Goal: Task Accomplishment & Management: Manage account settings

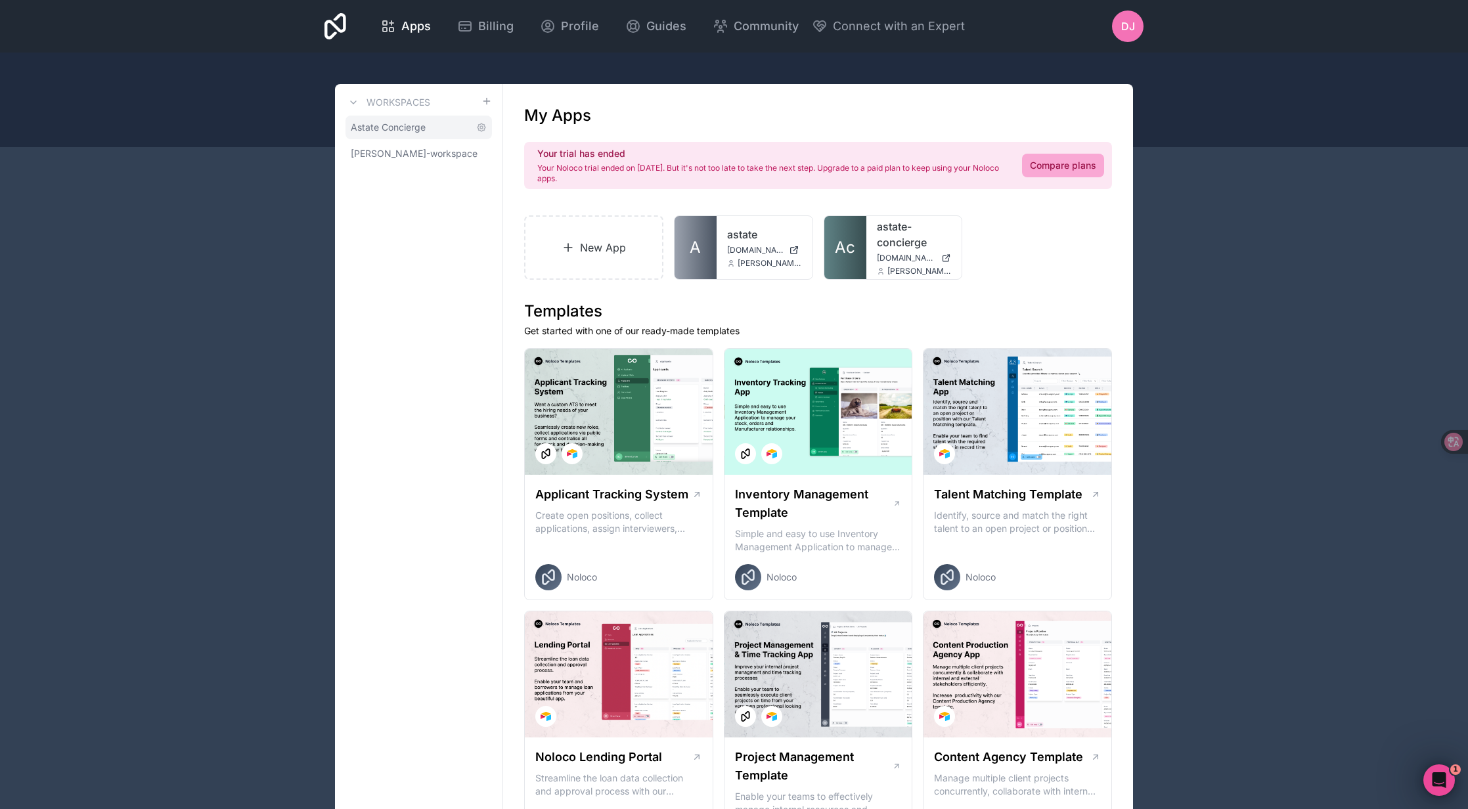
click at [421, 126] on span "Astate Concierge" at bounding box center [388, 127] width 75 height 13
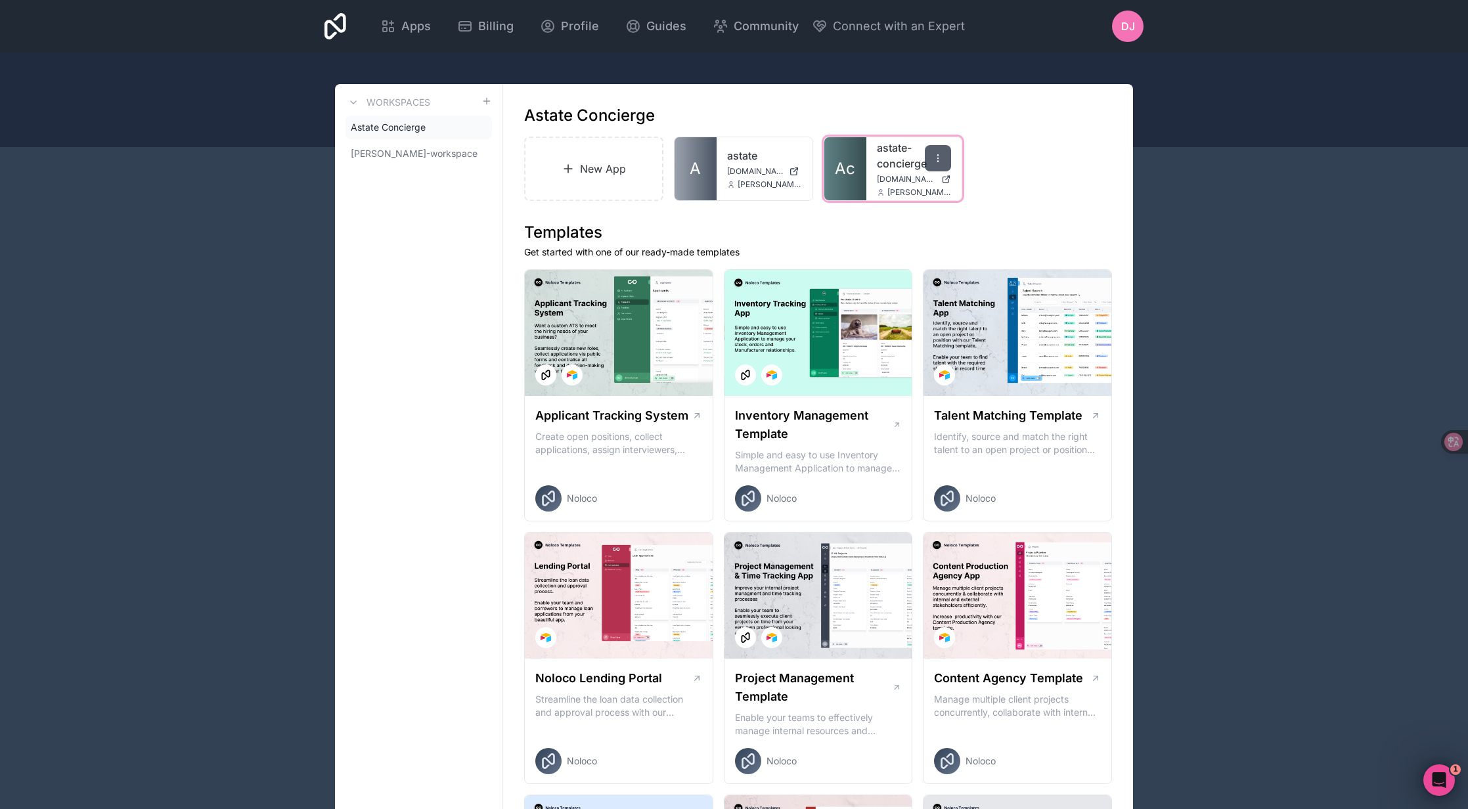
click at [936, 153] on icon at bounding box center [937, 158] width 11 height 11
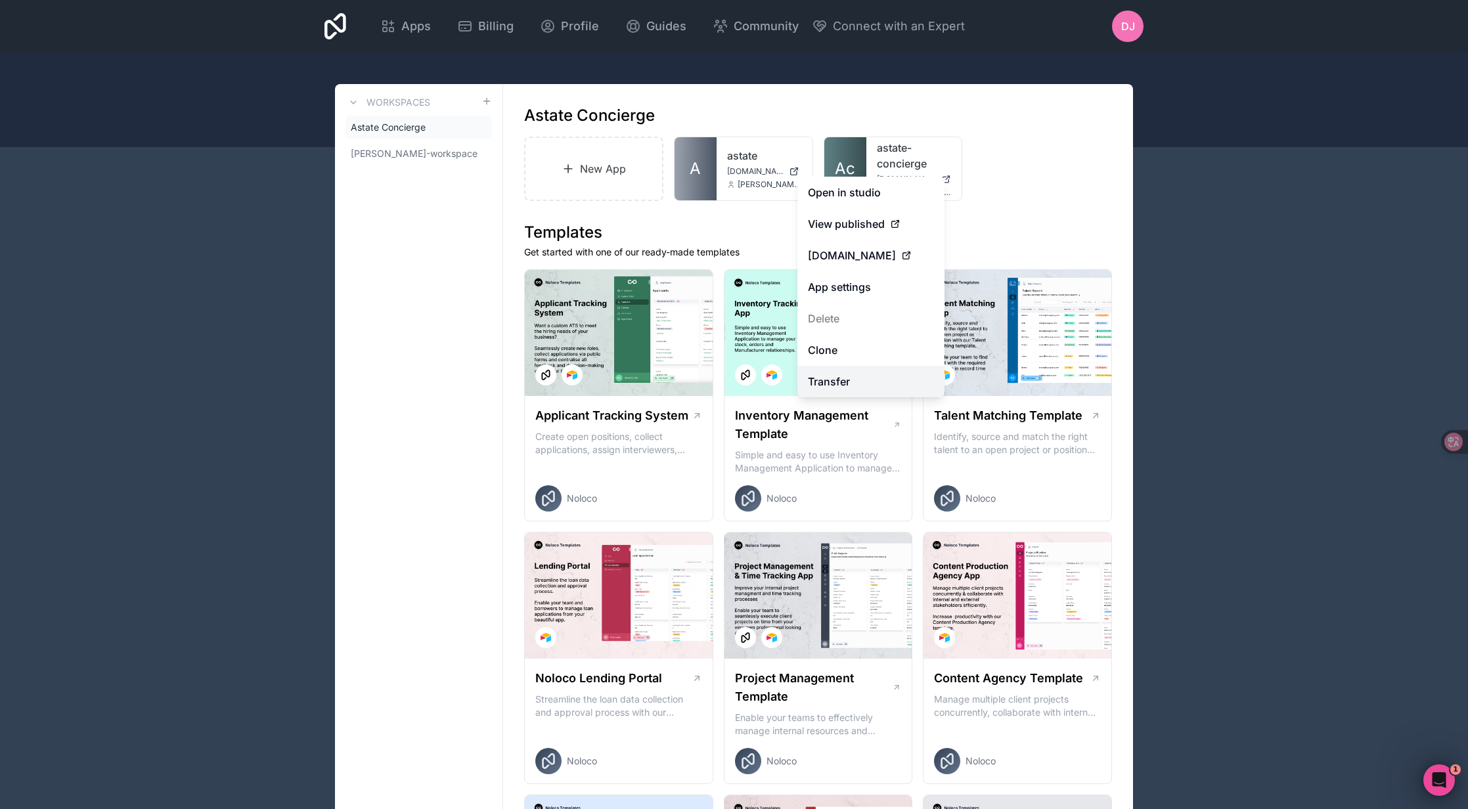
click at [833, 380] on link "Transfer" at bounding box center [870, 382] width 147 height 32
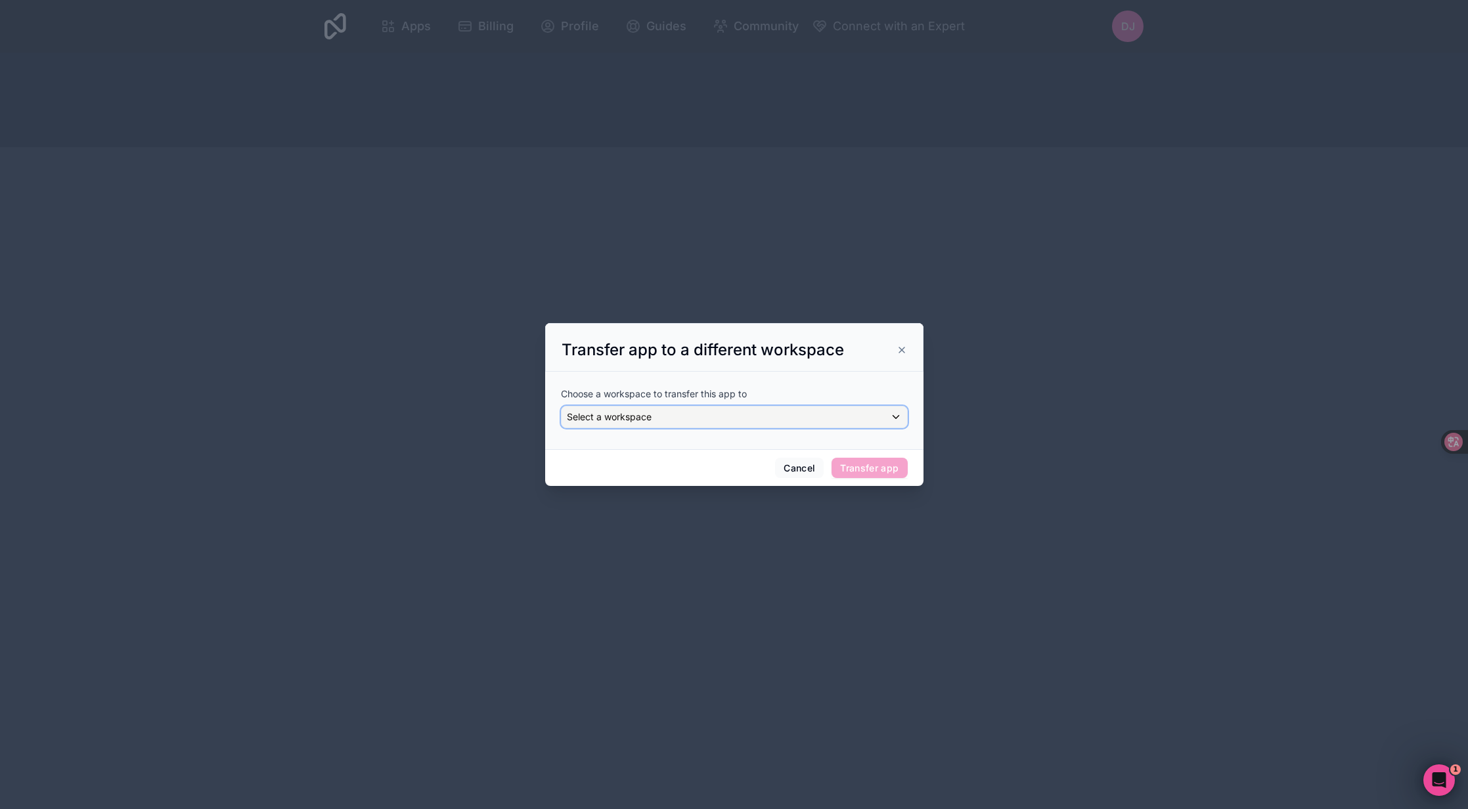
click at [790, 420] on div "Select a workspace" at bounding box center [733, 416] width 345 height 21
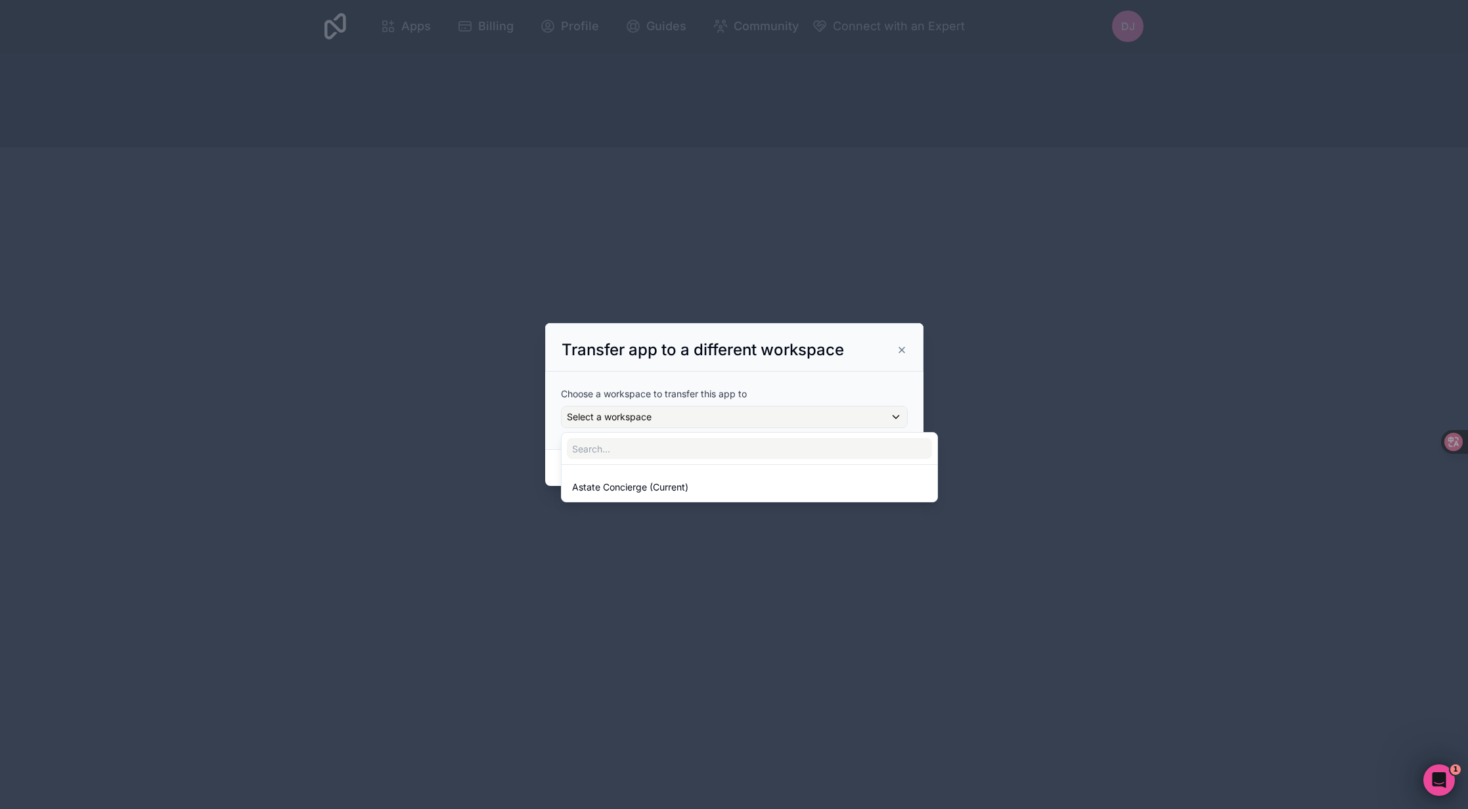
click at [877, 388] on div at bounding box center [734, 405] width 378 height 164
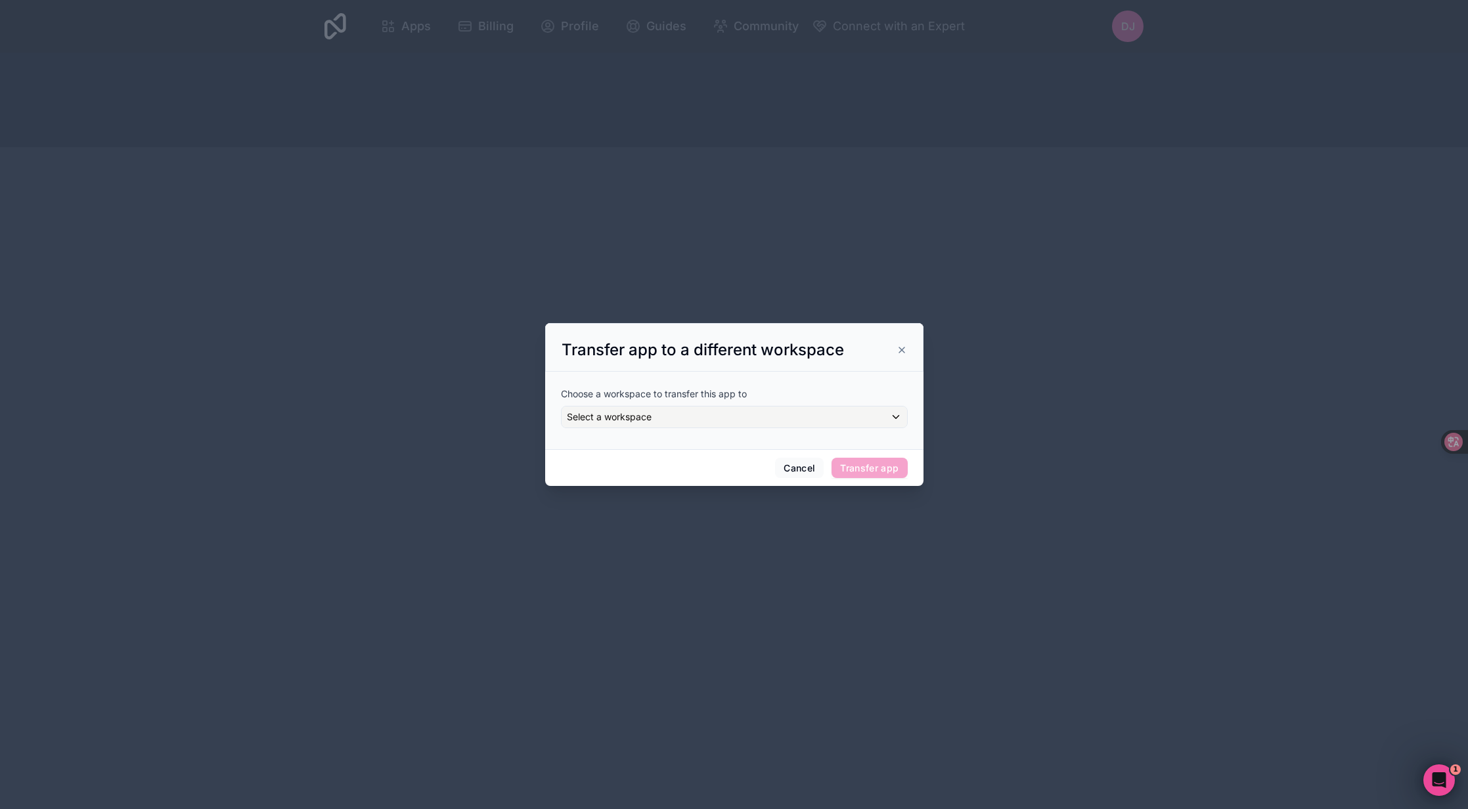
click at [898, 349] on icon at bounding box center [901, 350] width 11 height 11
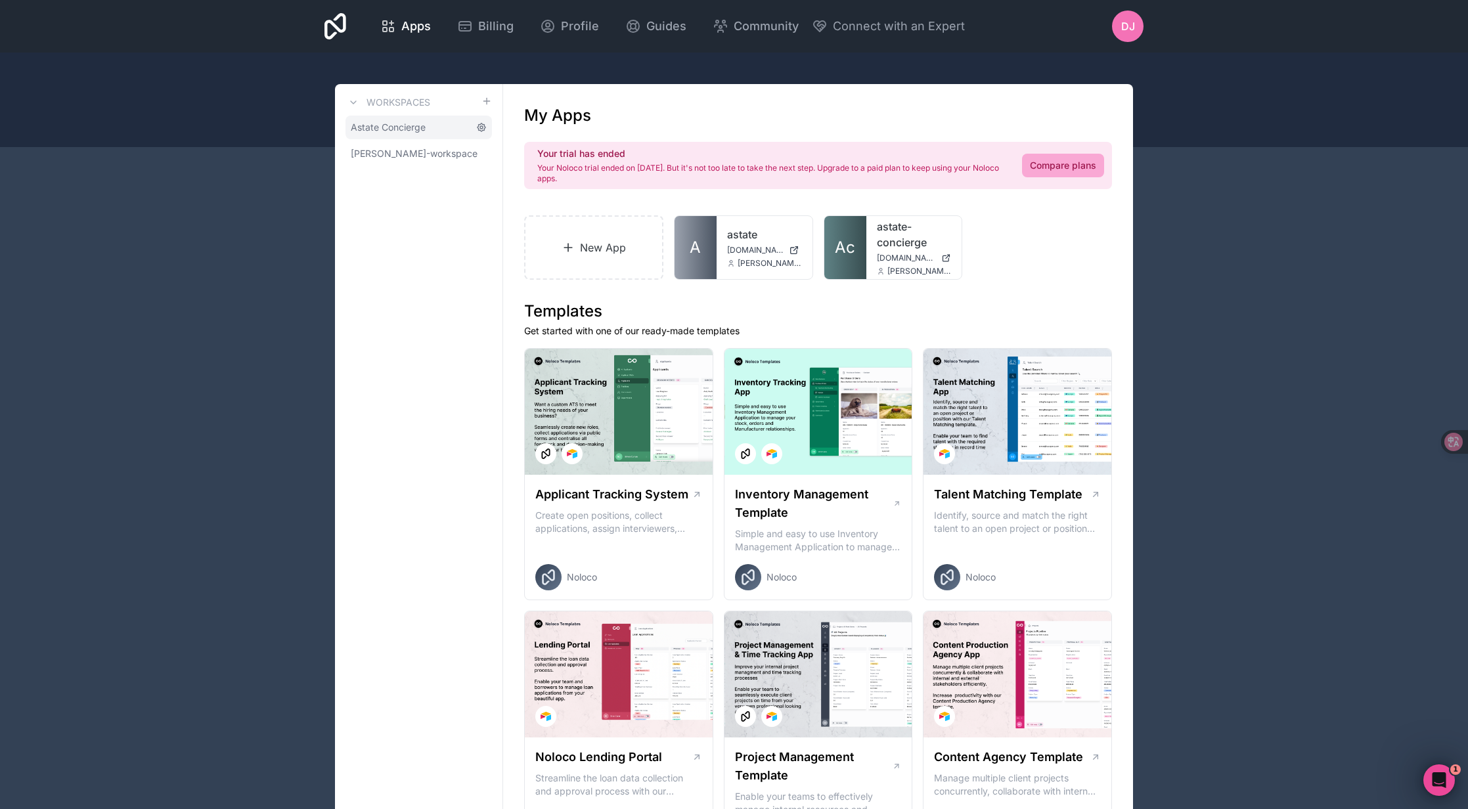
click at [483, 127] on icon at bounding box center [481, 127] width 11 height 11
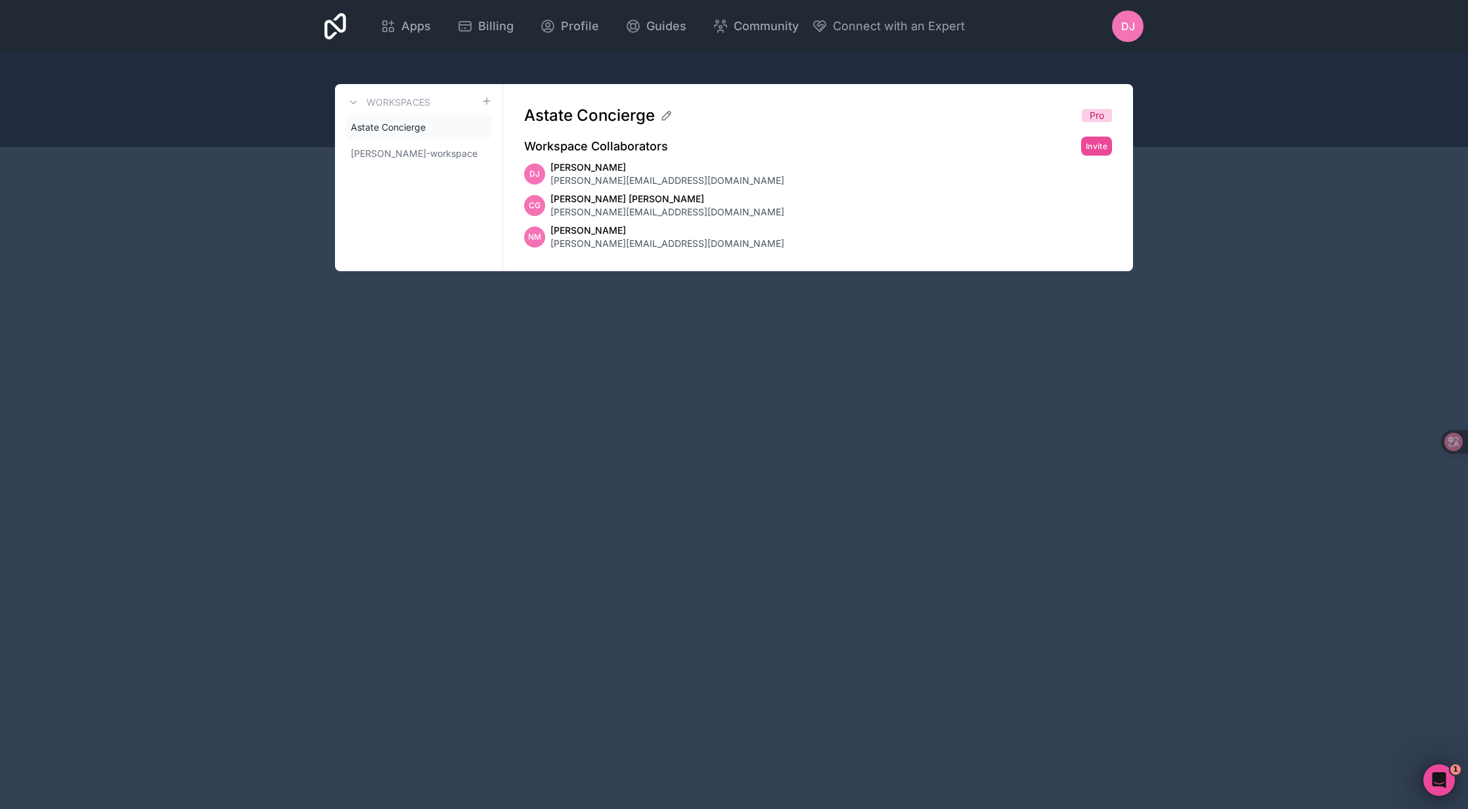
drag, startPoint x: 636, startPoint y: 211, endPoint x: 722, endPoint y: 208, distance: 86.1
click at [637, 211] on span "[PERSON_NAME][EMAIL_ADDRESS][DOMAIN_NAME]" at bounding box center [667, 212] width 234 height 13
click at [440, 150] on span "[PERSON_NAME]-workspace" at bounding box center [411, 153] width 120 height 13
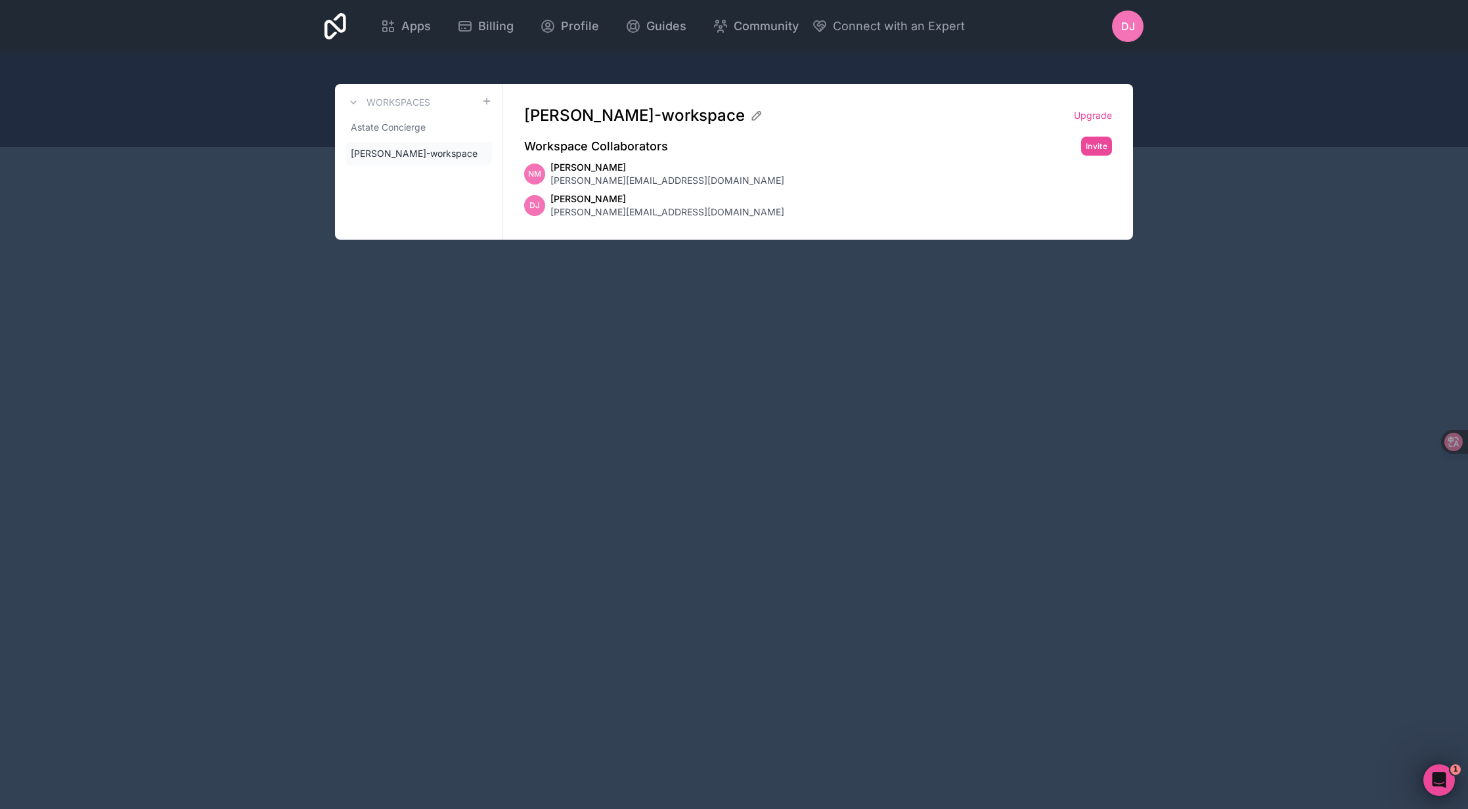
click at [820, 182] on div "NM Neal McCarthy [EMAIL_ADDRESS][DOMAIN_NAME]" at bounding box center [818, 174] width 588 height 26
click at [412, 125] on span "Astate Concierge" at bounding box center [388, 127] width 75 height 13
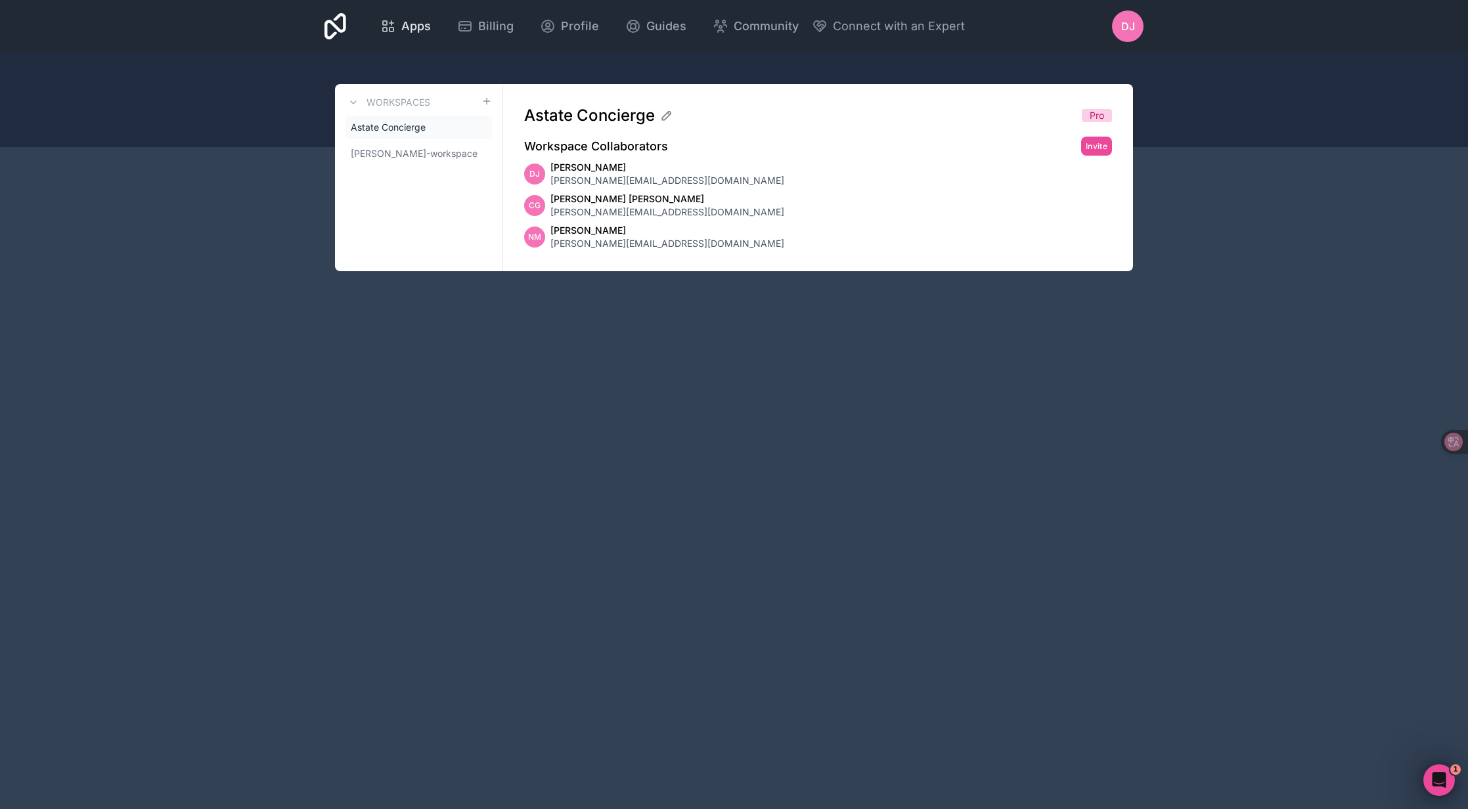
click at [404, 26] on span "Apps" at bounding box center [416, 26] width 30 height 18
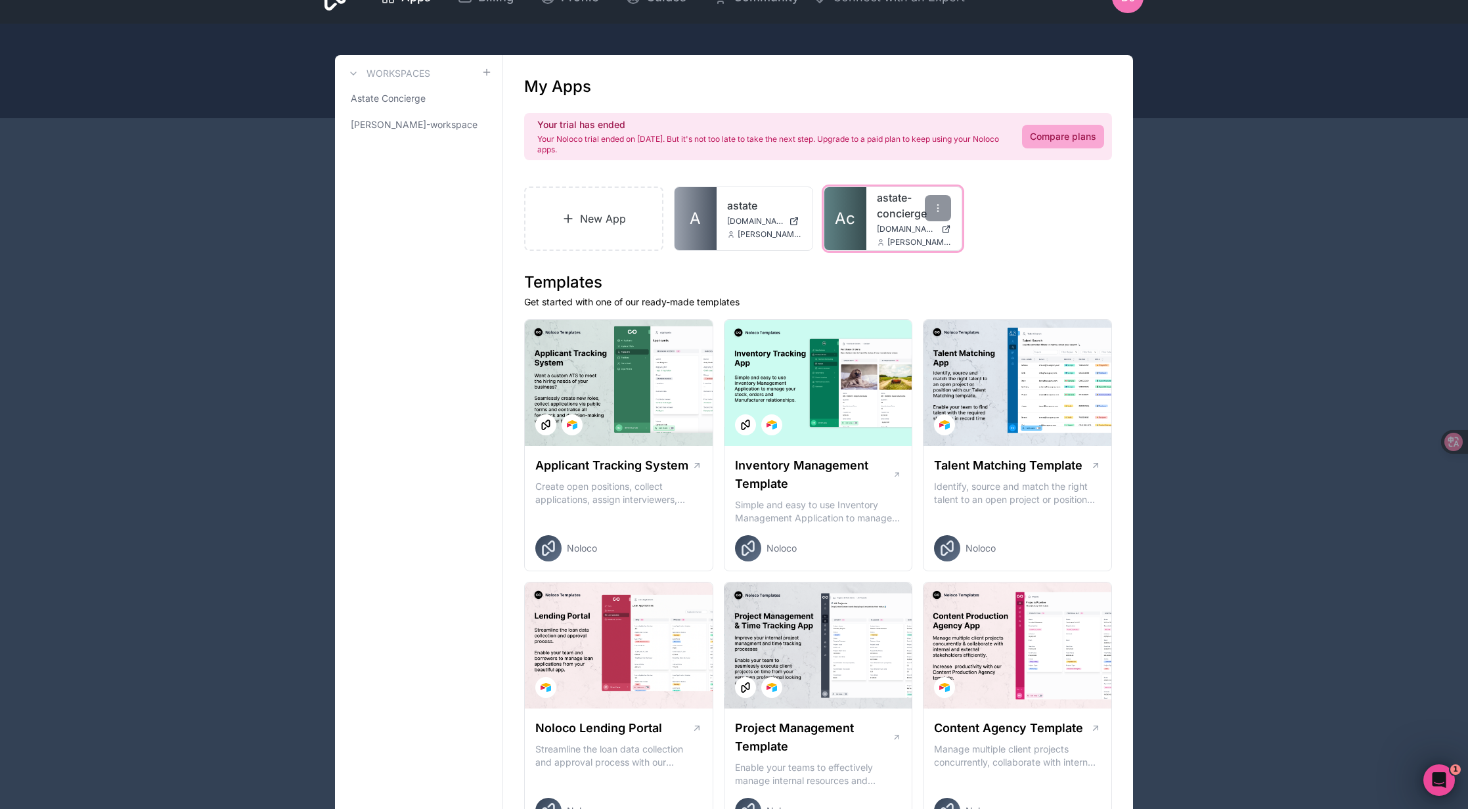
scroll to position [30, 0]
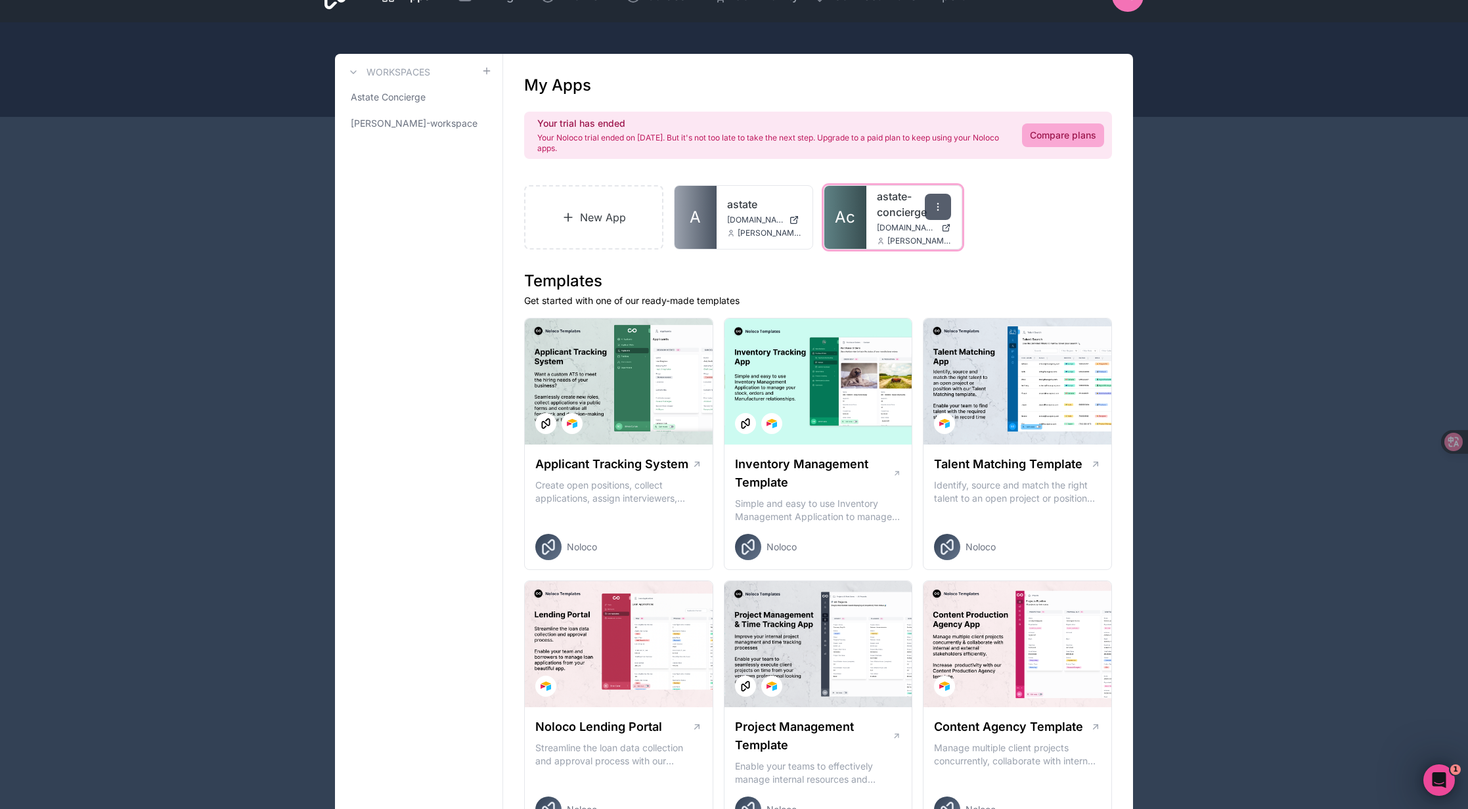
click at [943, 210] on div at bounding box center [938, 207] width 26 height 26
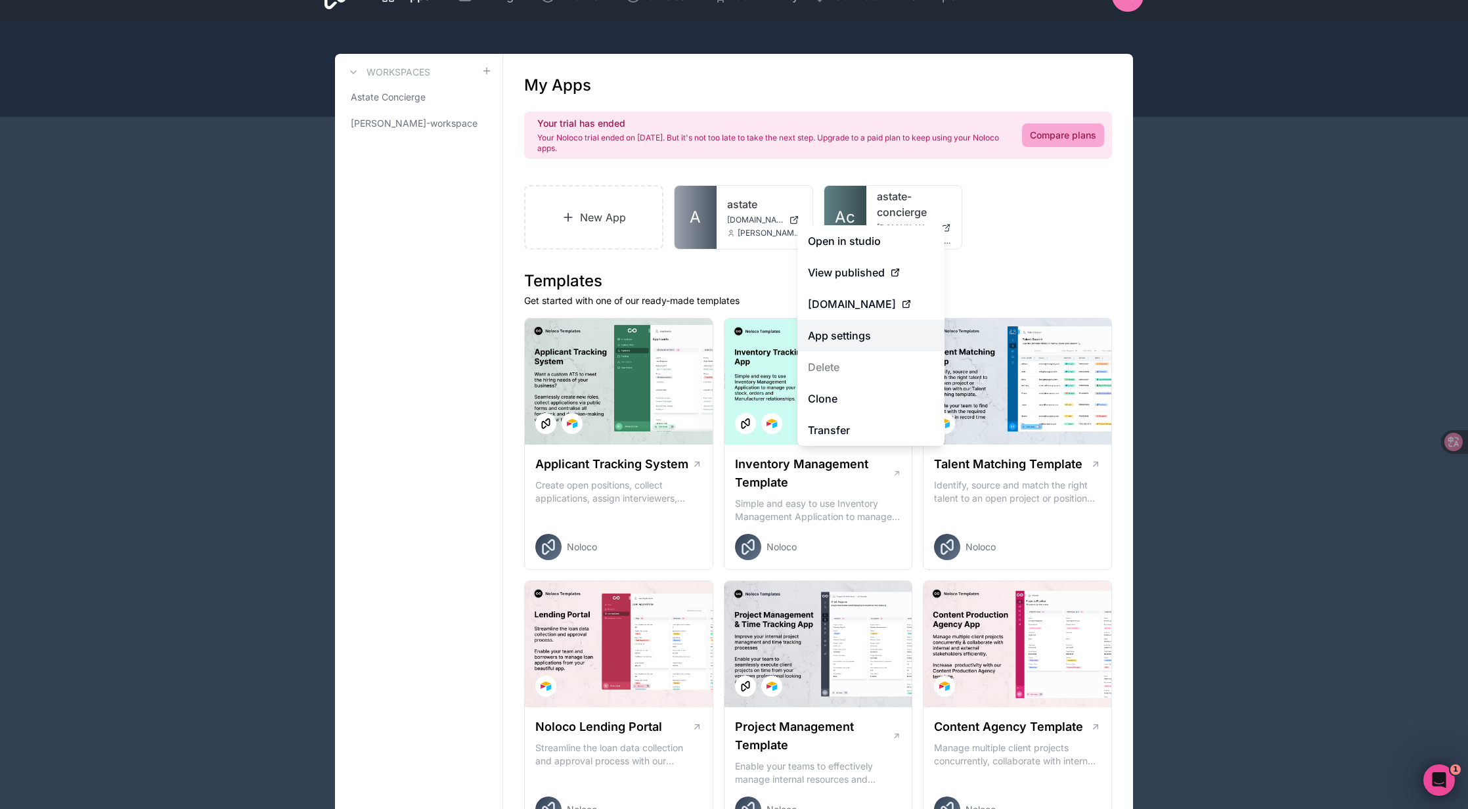
click at [879, 338] on link "App settings" at bounding box center [870, 336] width 147 height 32
